Goal: Information Seeking & Learning: Learn about a topic

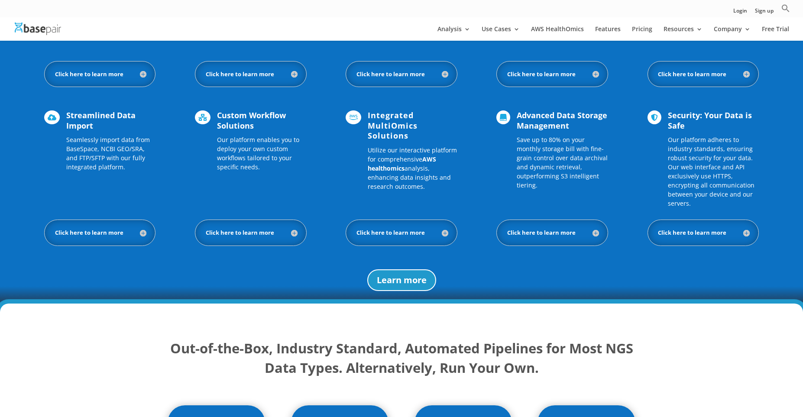
scroll to position [1075, 0]
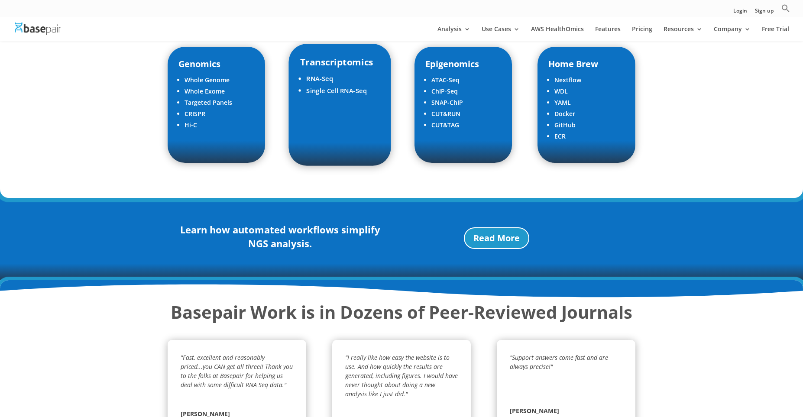
click at [324, 79] on li "RNA-Seq" at bounding box center [343, 79] width 74 height 12
click at [329, 78] on li "RNA-Seq" at bounding box center [343, 79] width 74 height 12
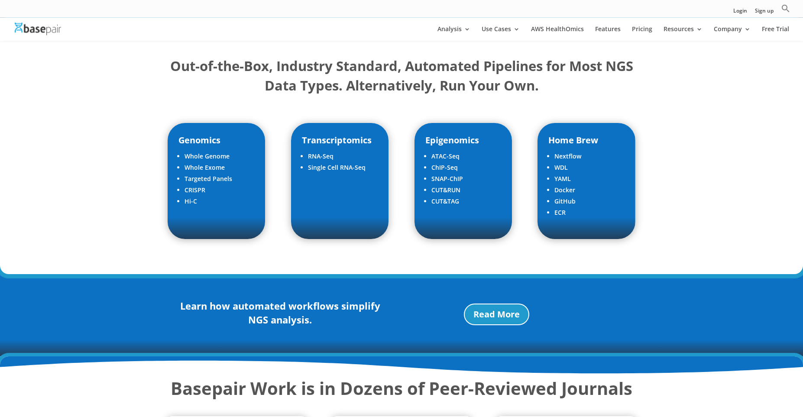
scroll to position [989, 0]
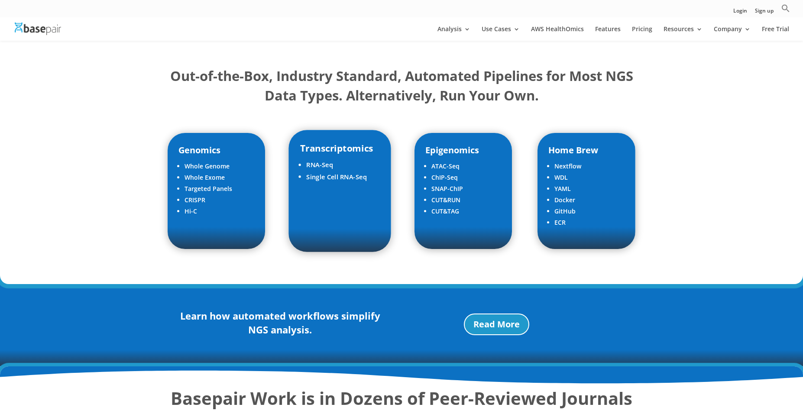
click at [322, 165] on li "RNA-Seq" at bounding box center [343, 165] width 74 height 12
click at [355, 178] on li "Single Cell RNA-Seq" at bounding box center [343, 177] width 74 height 12
click at [322, 165] on li "RNA-Seq" at bounding box center [343, 165] width 74 height 12
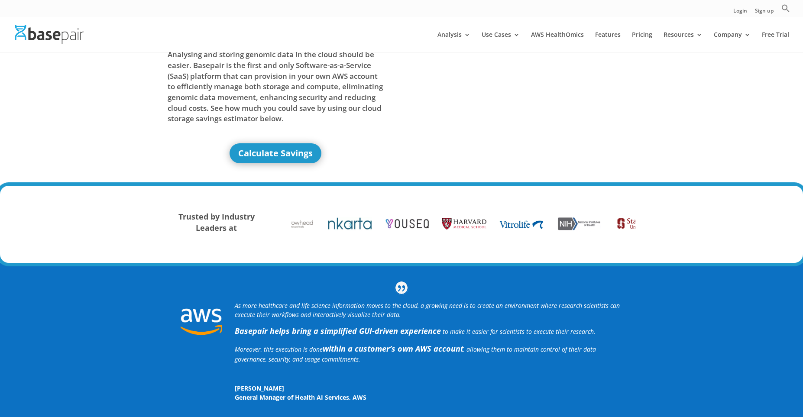
scroll to position [0, 0]
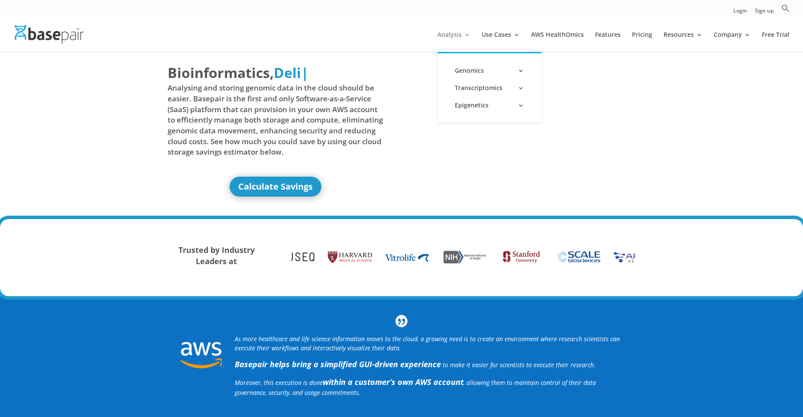
click at [455, 32] on link "Analysis" at bounding box center [453, 42] width 33 height 20
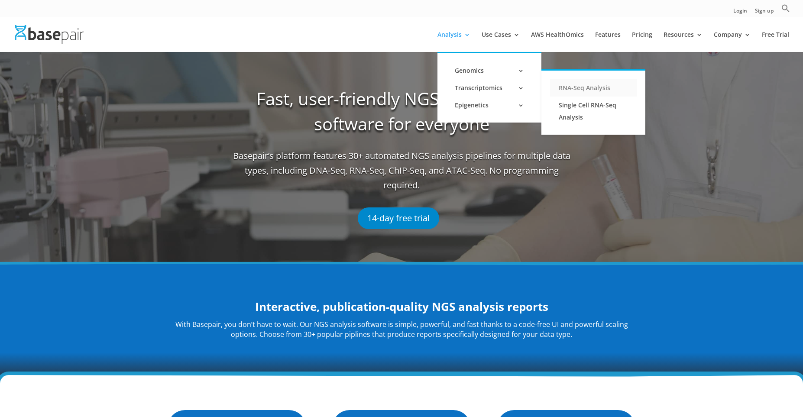
click at [591, 88] on link "RNA-Seq Analysis" at bounding box center [593, 87] width 87 height 17
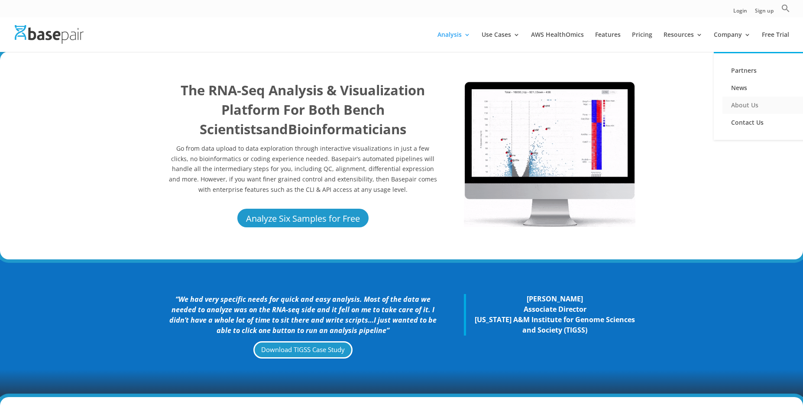
click at [750, 104] on link "About Us" at bounding box center [765, 105] width 87 height 17
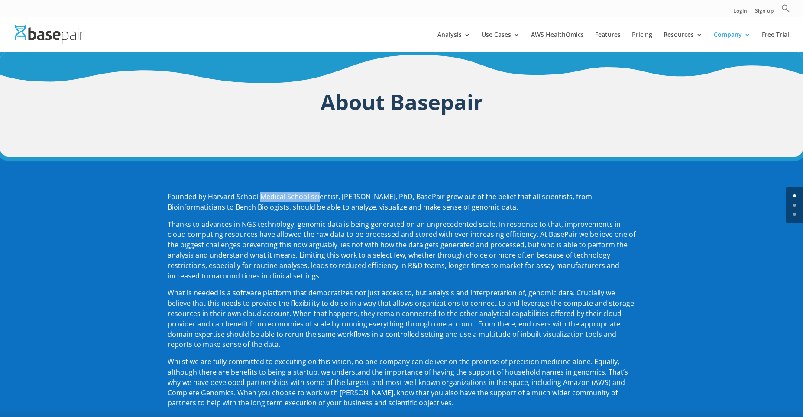
drag, startPoint x: 259, startPoint y: 197, endPoint x: 356, endPoint y: 202, distance: 97.6
click at [337, 202] on p "Founded by Harvard School Medical School scientist, Amit Sinha, PhD, BasePair g…" at bounding box center [402, 206] width 468 height 28
click at [361, 203] on p "Founded by Harvard School Medical School scientist, Amit Sinha, PhD, BasePair g…" at bounding box center [402, 206] width 468 height 28
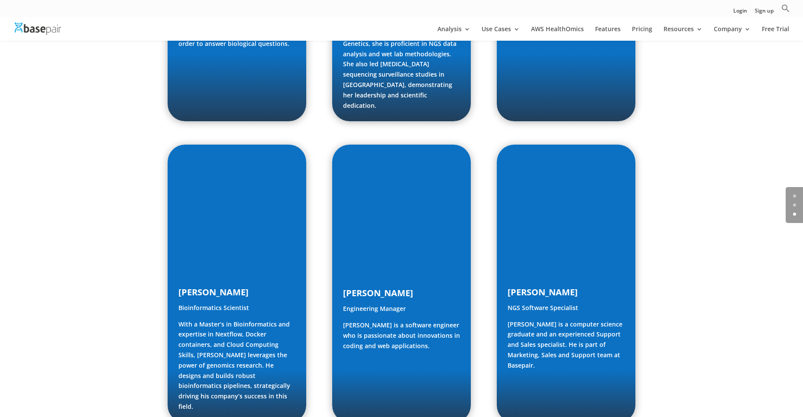
scroll to position [1135, 0]
